Goal: Task Accomplishment & Management: Manage account settings

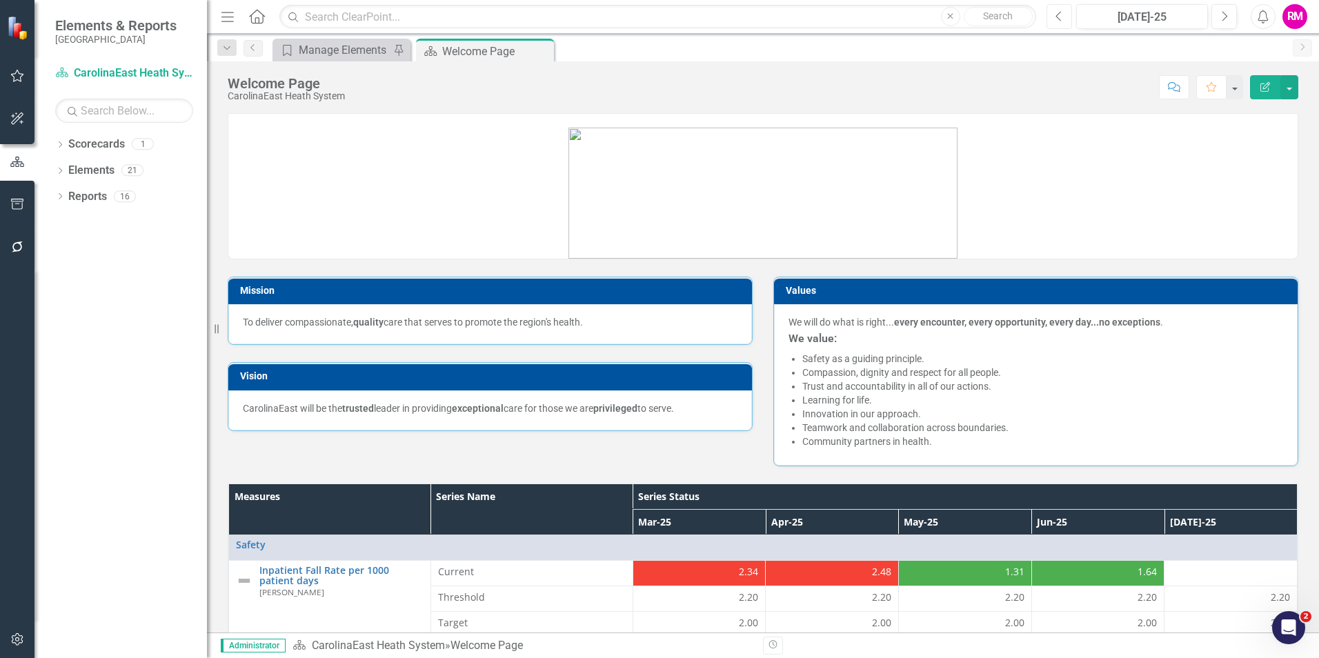
click at [1056, 16] on icon "button" at bounding box center [1058, 16] width 6 height 10
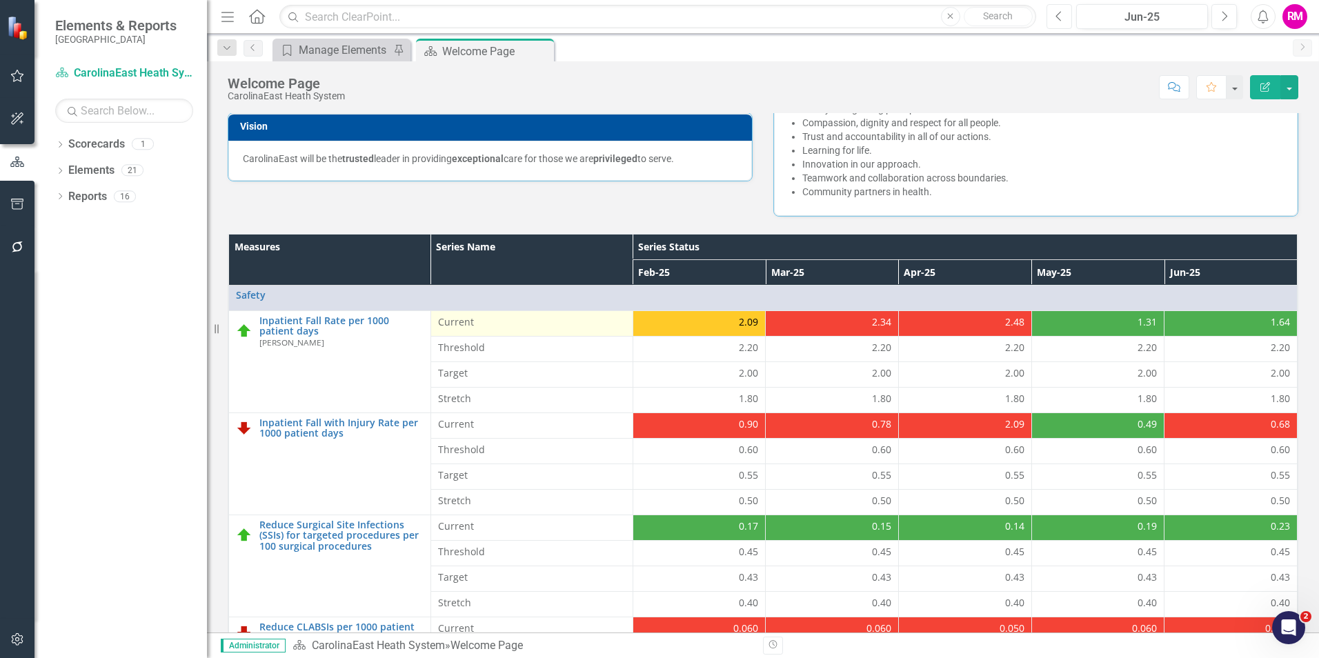
scroll to position [276, 0]
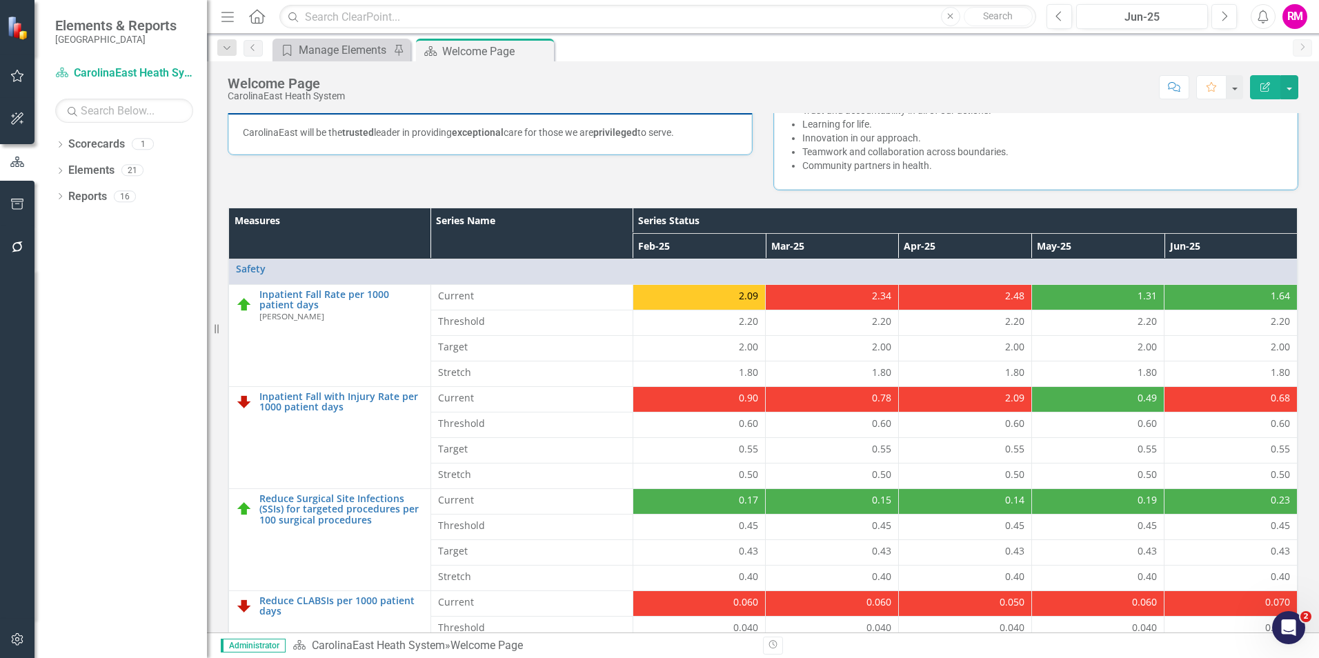
click at [393, 213] on th "Measures" at bounding box center [330, 233] width 202 height 51
click at [393, 213] on th "Measures Sort Ascending" at bounding box center [330, 233] width 202 height 51
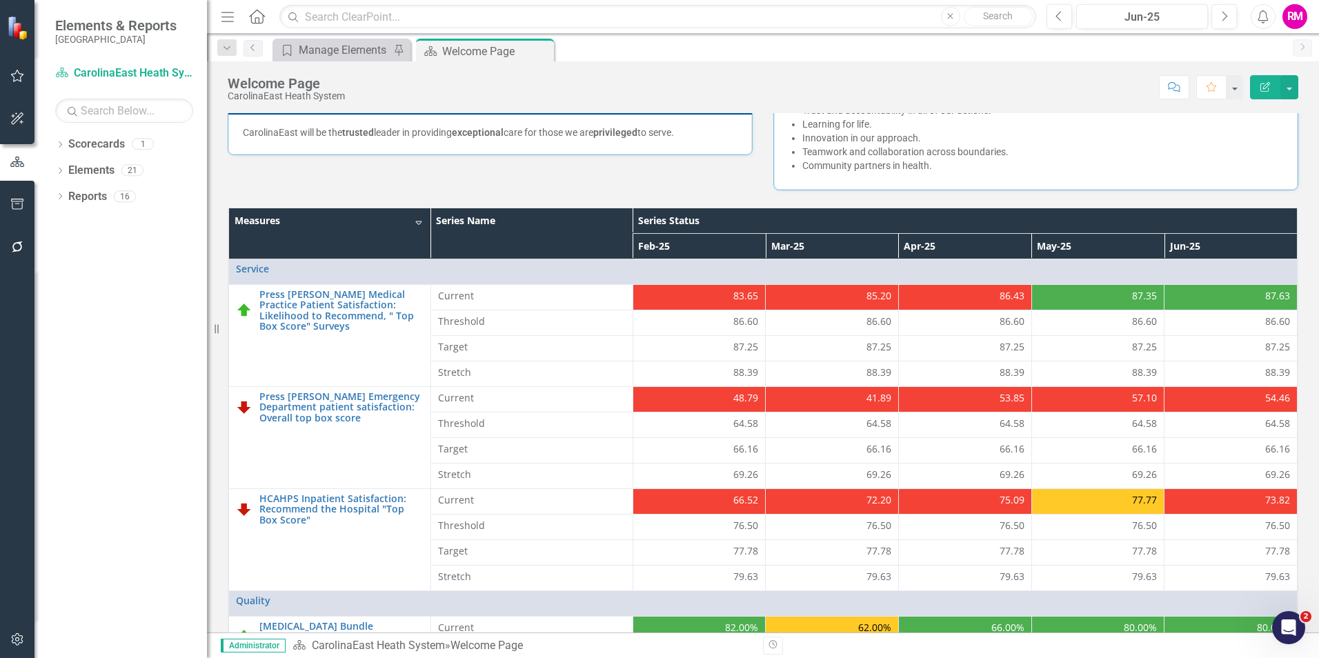
click at [675, 217] on th "Series Status" at bounding box center [965, 221] width 664 height 26
click at [675, 217] on th "Series Status Sort Ascending" at bounding box center [965, 221] width 664 height 26
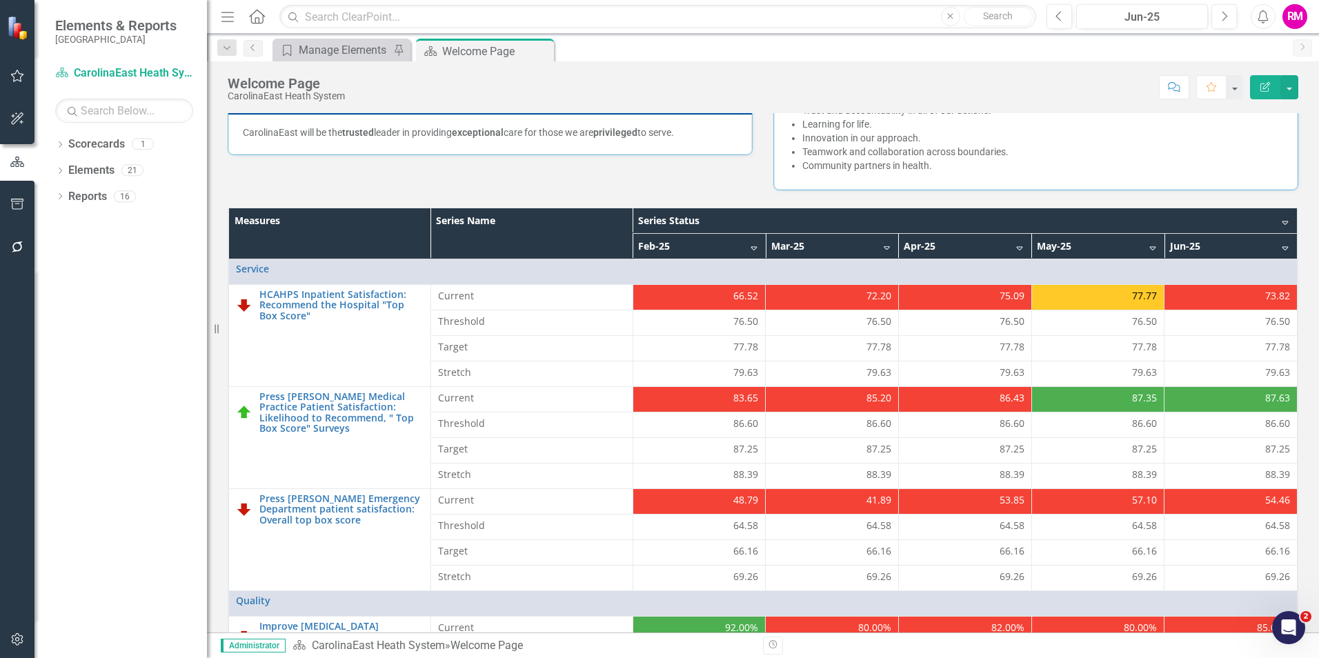
click at [675, 217] on th "Series Status Sort Descending" at bounding box center [965, 221] width 664 height 26
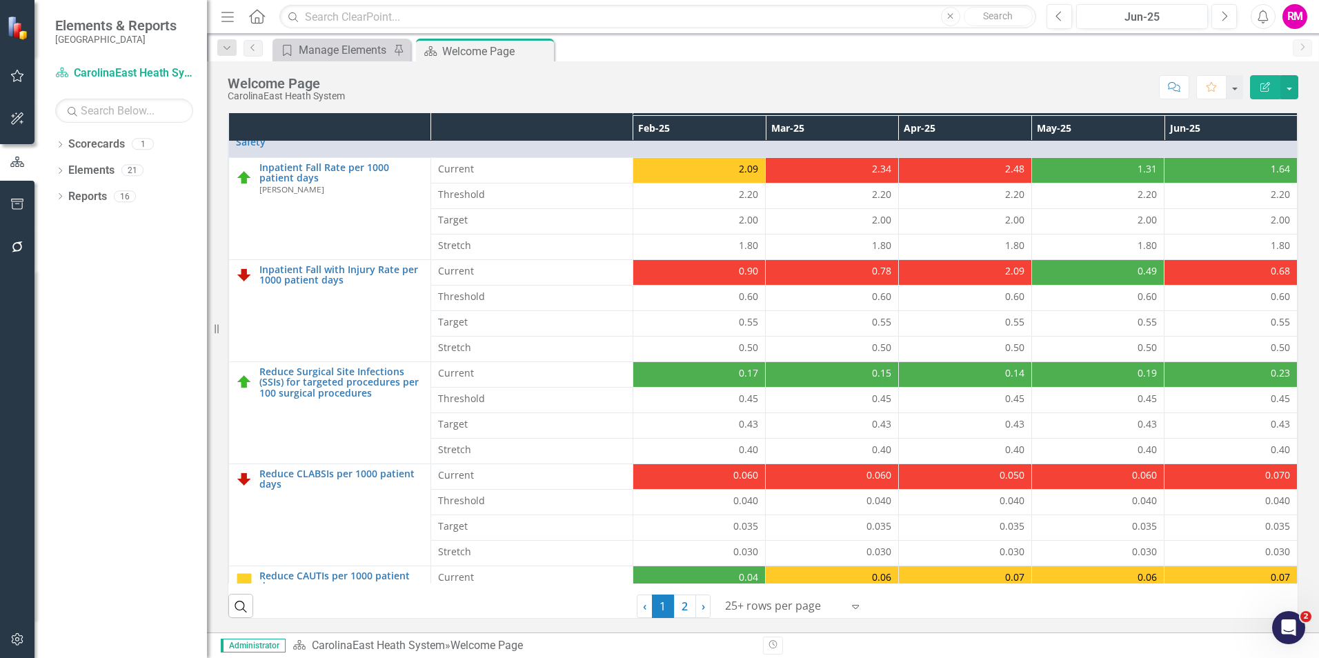
scroll to position [0, 0]
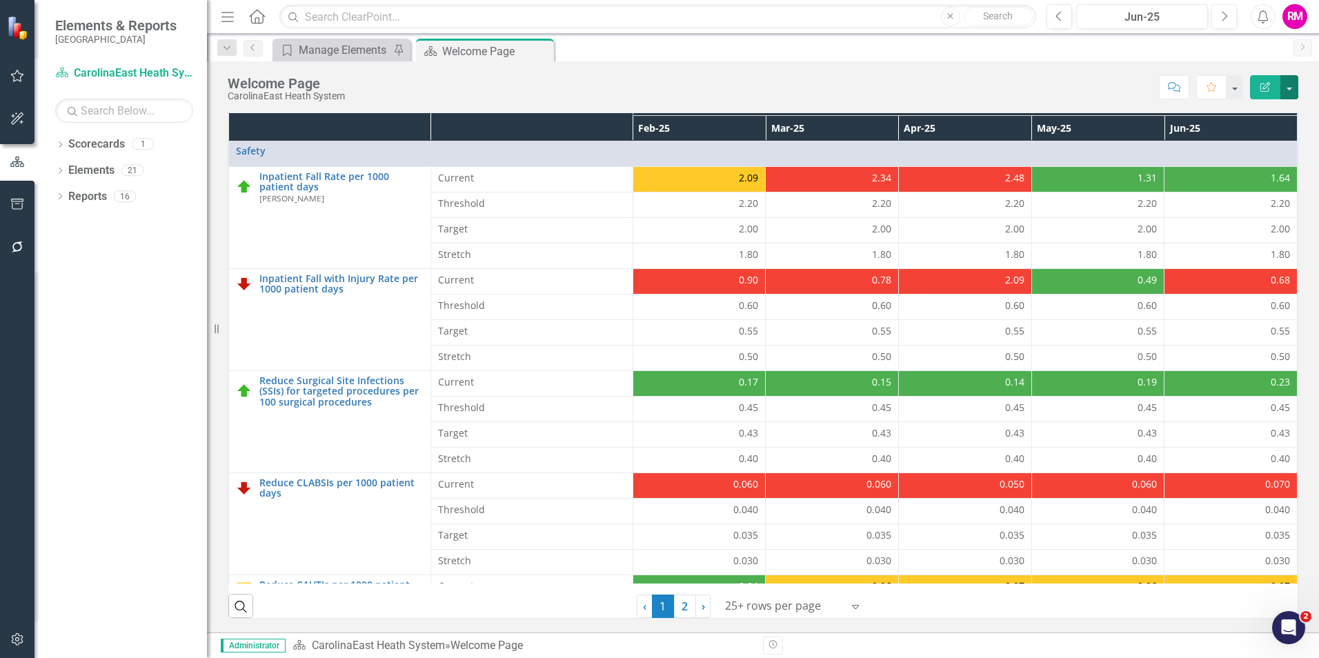
click at [1291, 86] on button "button" at bounding box center [1289, 87] width 18 height 24
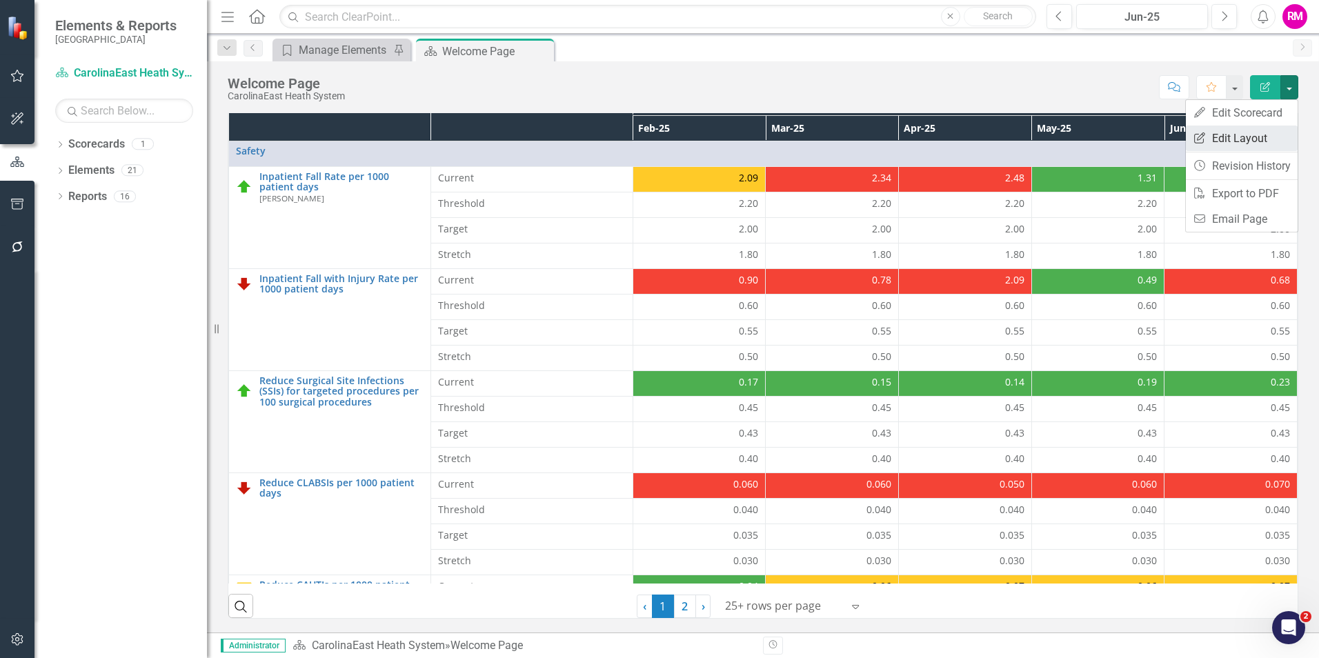
click at [1227, 137] on link "Edit Report Edit Layout" at bounding box center [1242, 139] width 112 height 26
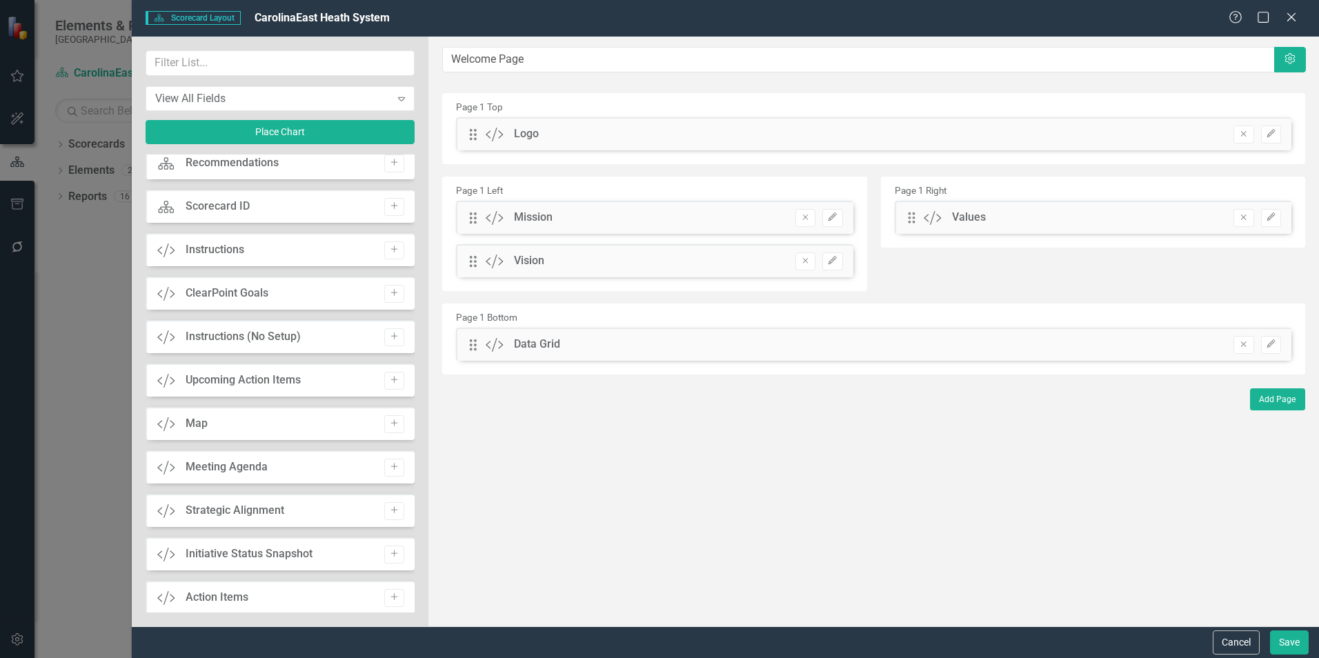
scroll to position [207, 0]
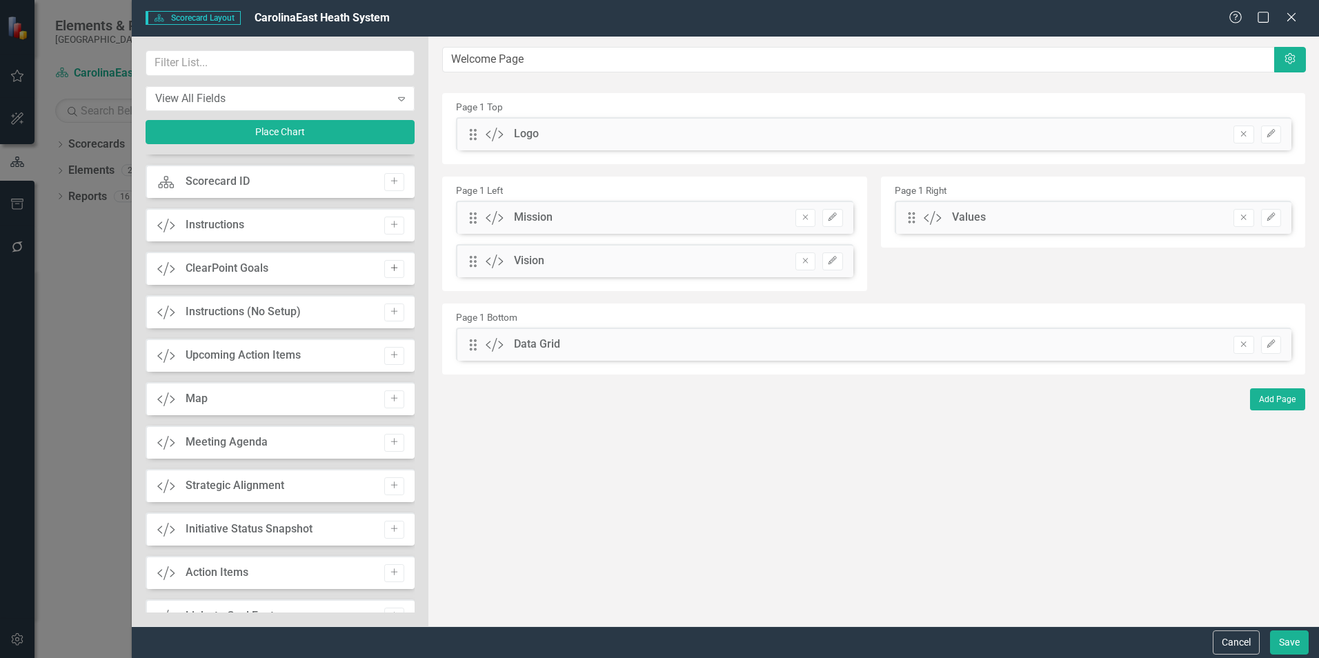
click at [389, 272] on icon "Add" at bounding box center [394, 268] width 10 height 8
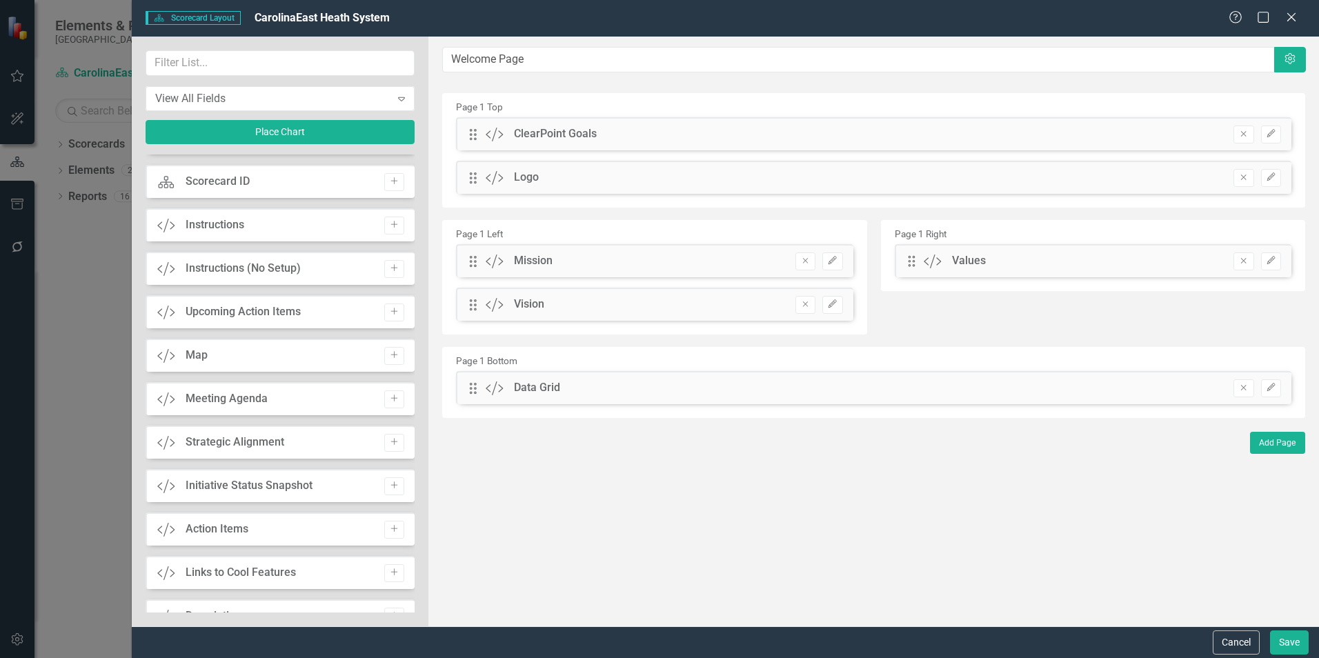
click at [389, 272] on icon "Add" at bounding box center [394, 268] width 10 height 8
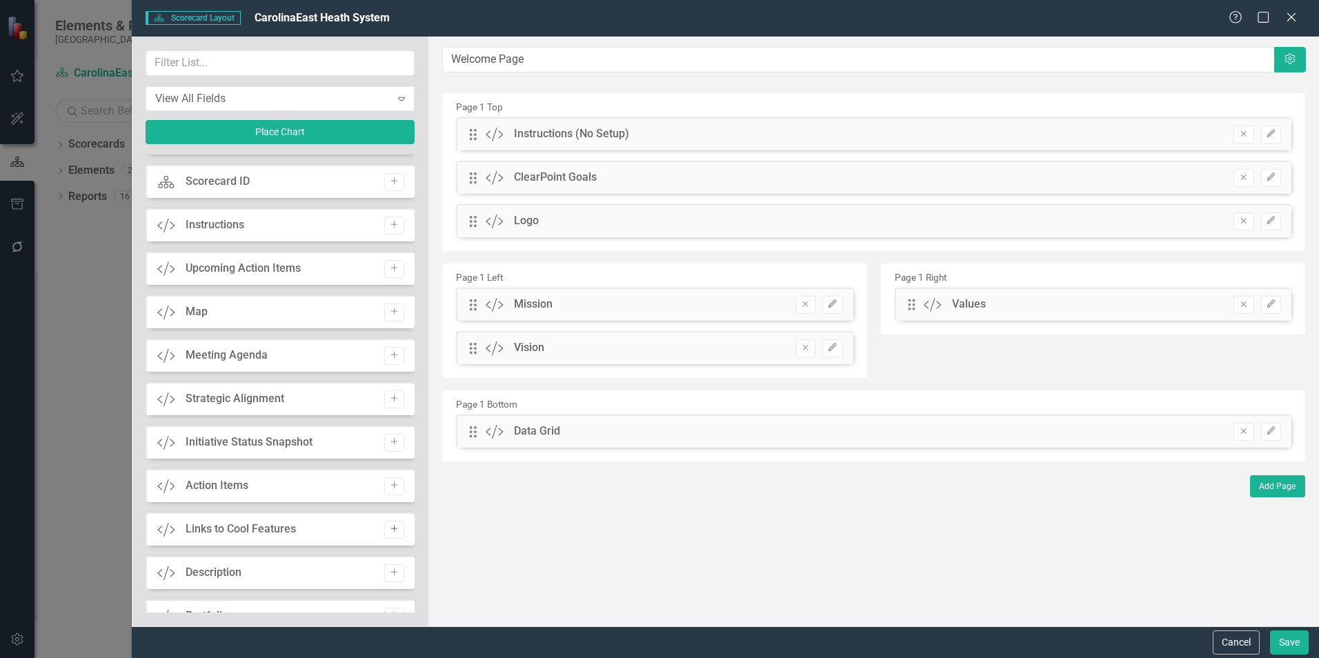
click at [389, 528] on icon "Add" at bounding box center [394, 529] width 10 height 8
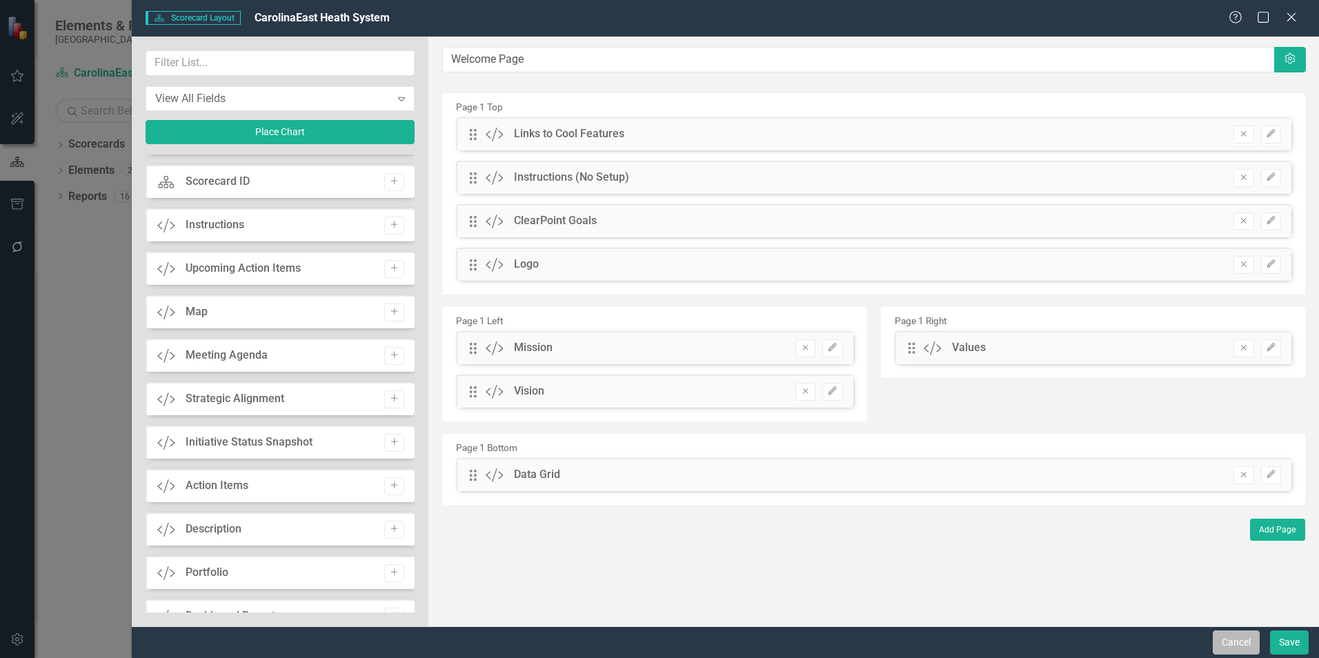
click at [1228, 641] on button "Cancel" at bounding box center [1236, 642] width 47 height 24
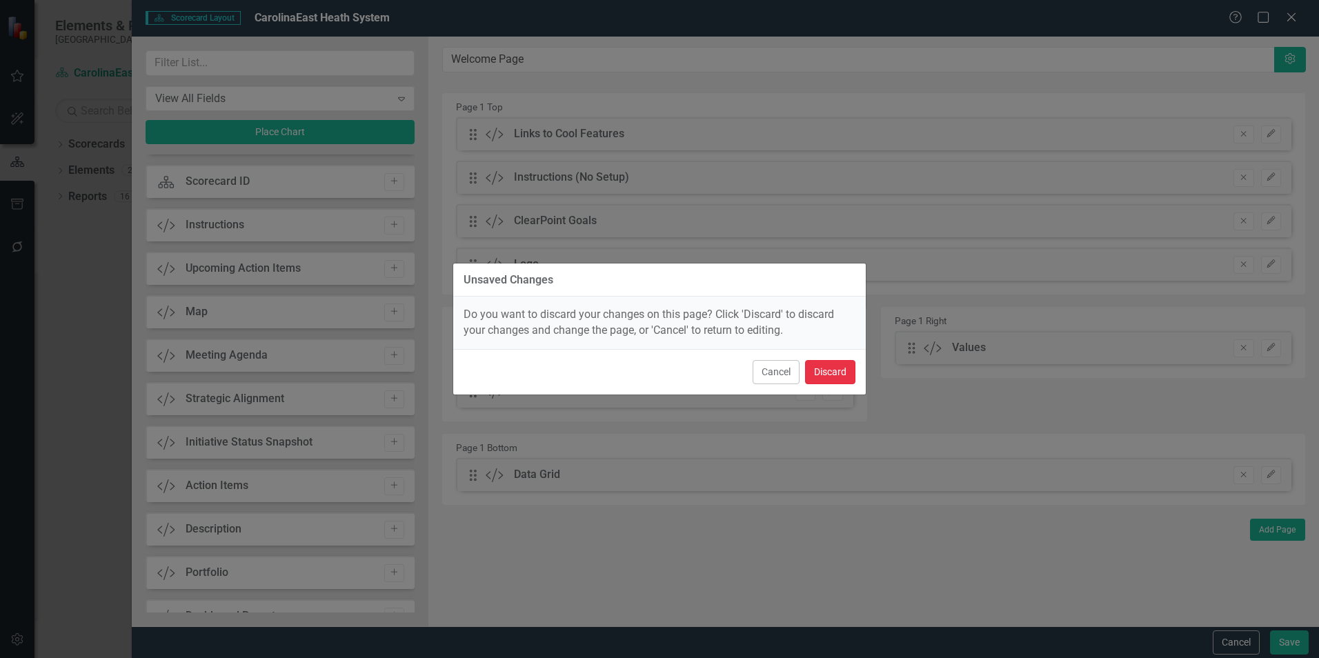
click at [841, 368] on button "Discard" at bounding box center [830, 372] width 50 height 24
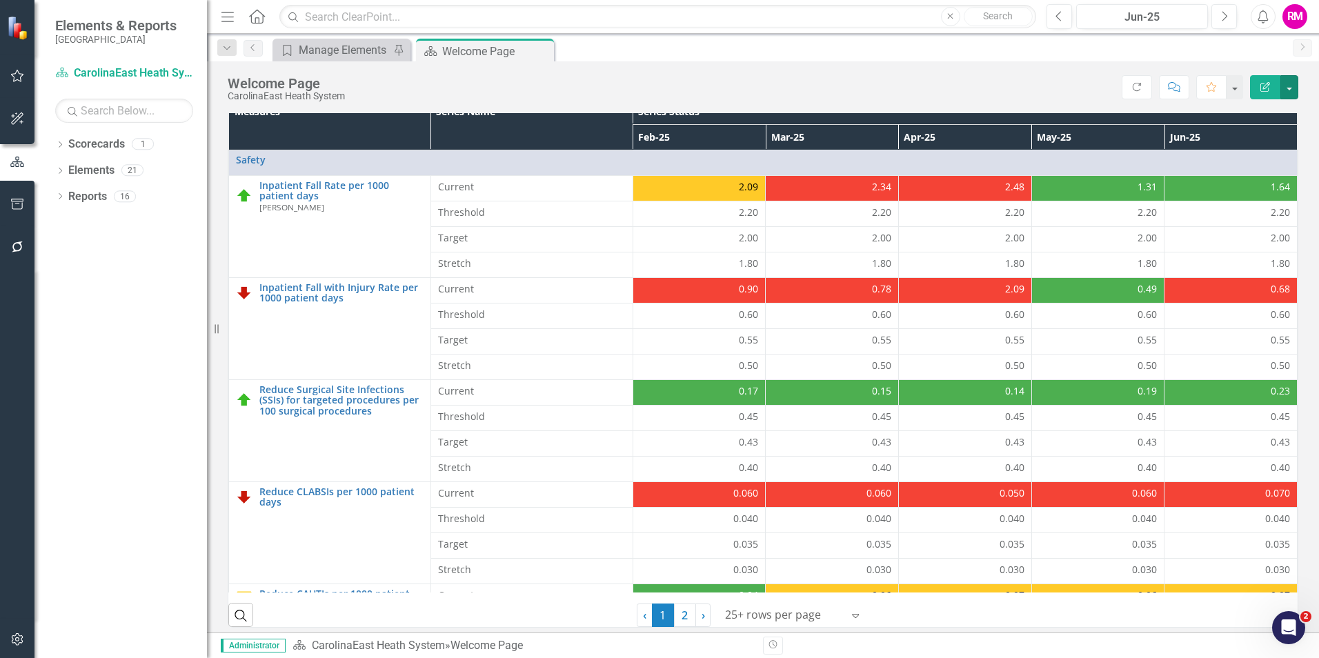
scroll to position [394, 0]
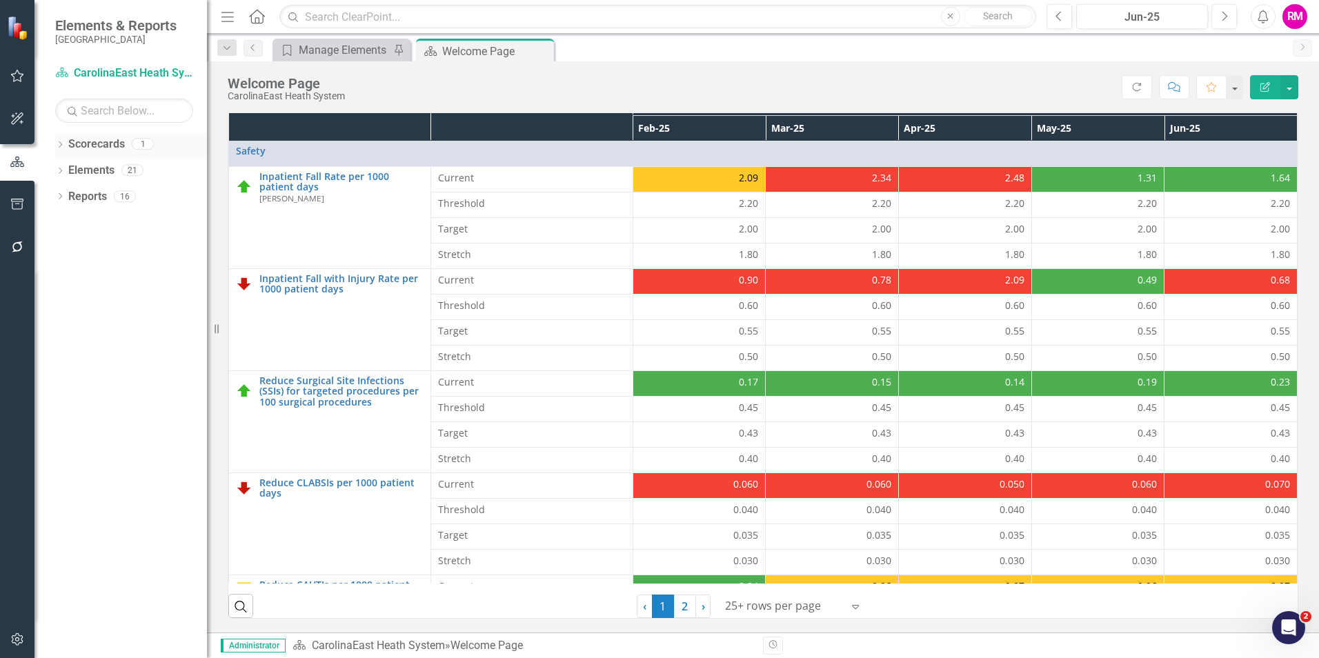
click at [61, 143] on icon at bounding box center [60, 144] width 3 height 6
click at [61, 197] on icon "Dropdown" at bounding box center [60, 198] width 10 height 8
